Goal: Transaction & Acquisition: Purchase product/service

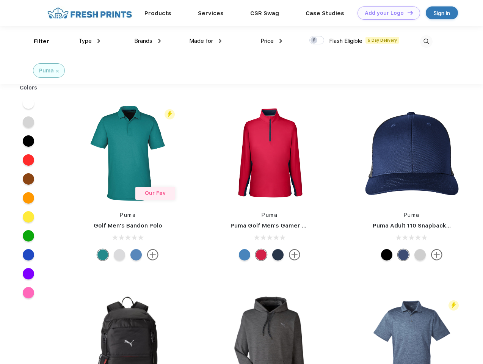
click at [386, 13] on link "Add your Logo Design Tool" at bounding box center [388, 12] width 62 height 13
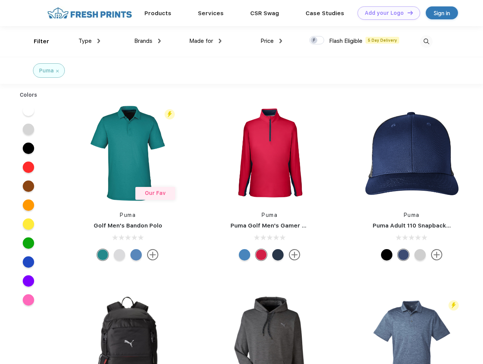
click at [0, 0] on div "Design Tool" at bounding box center [0, 0] width 0 height 0
click at [406, 12] on link "Add your Logo Design Tool" at bounding box center [388, 12] width 62 height 13
click at [36, 41] on div "Filter" at bounding box center [42, 41] width 16 height 9
click at [89, 41] on span "Type" at bounding box center [84, 40] width 13 height 7
click at [147, 41] on span "Brands" at bounding box center [143, 40] width 18 height 7
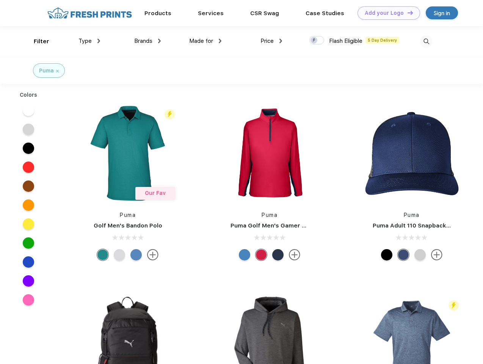
click at [205, 41] on span "Made for" at bounding box center [201, 40] width 24 height 7
click at [271, 41] on span "Price" at bounding box center [266, 40] width 13 height 7
click at [317, 41] on div at bounding box center [316, 40] width 15 height 8
click at [314, 41] on input "checkbox" at bounding box center [311, 38] width 5 height 5
click at [426, 41] on img at bounding box center [426, 41] width 12 height 12
